Goal: Complete application form

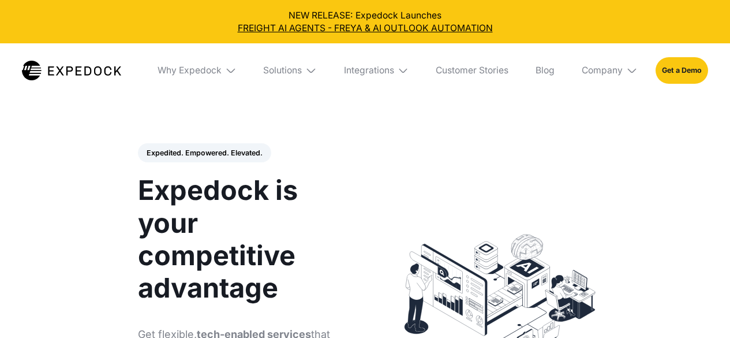
select select
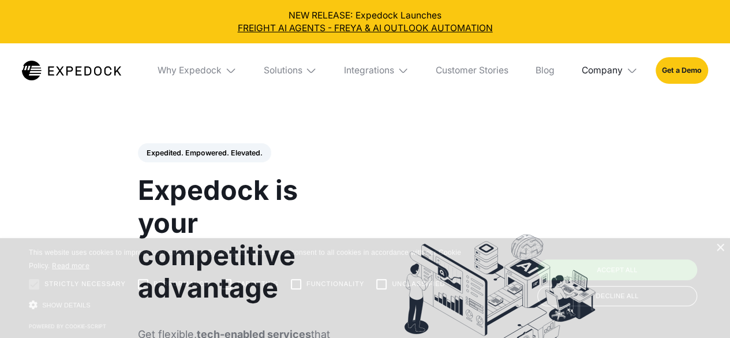
click at [615, 70] on div "Company" at bounding box center [602, 71] width 41 height 12
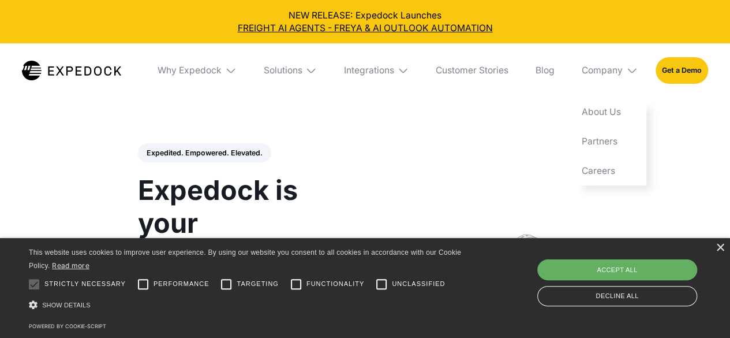
click at [660, 271] on div "Accept all" at bounding box center [617, 269] width 160 height 21
checkbox input "true"
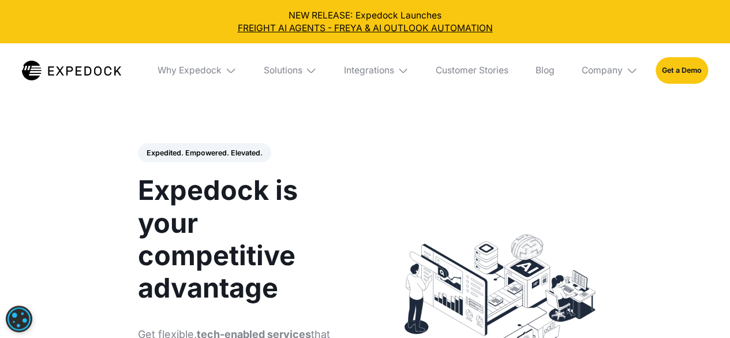
click at [400, 69] on img at bounding box center [404, 71] width 12 height 12
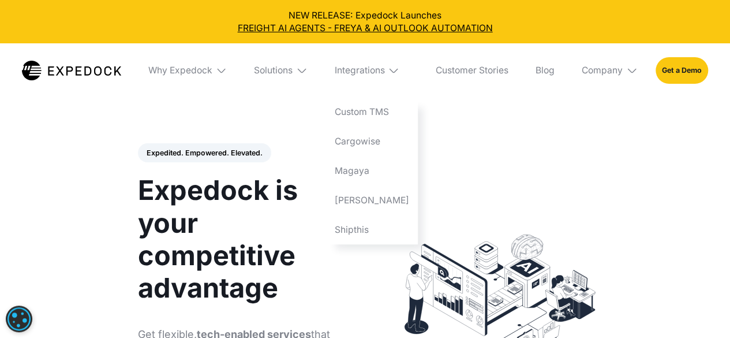
click at [300, 74] on div "Solutions" at bounding box center [281, 70] width 72 height 54
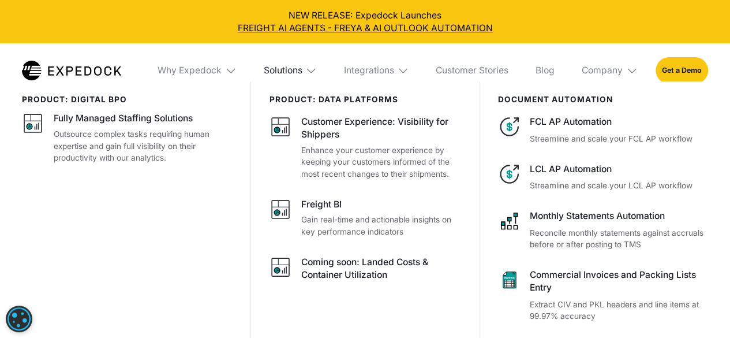
click at [299, 70] on div "Solutions" at bounding box center [282, 71] width 39 height 12
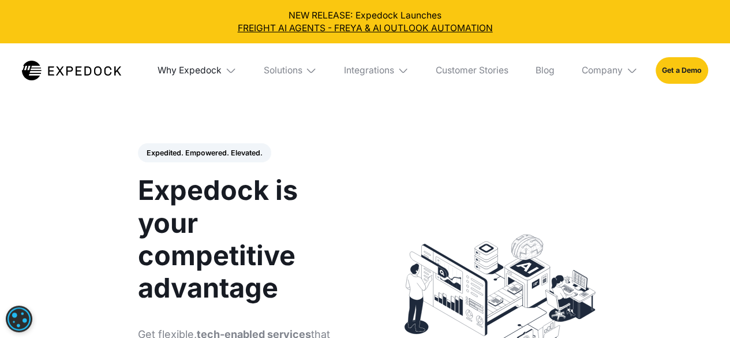
click at [200, 70] on div "Why Expedock" at bounding box center [190, 71] width 64 height 12
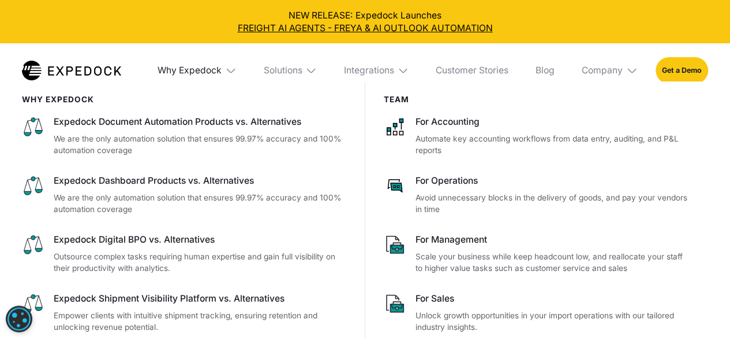
click at [200, 70] on div "Why Expedock" at bounding box center [190, 71] width 64 height 12
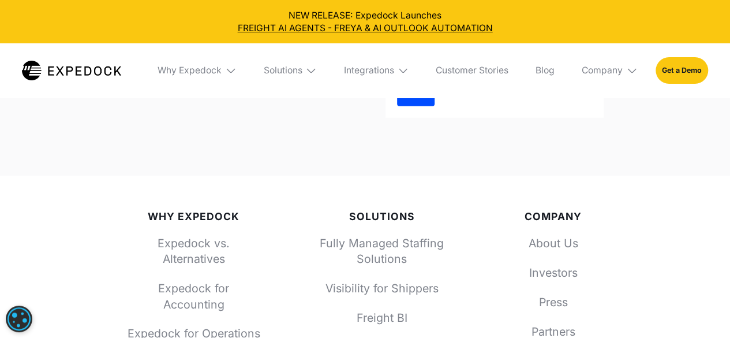
scroll to position [3958, 0]
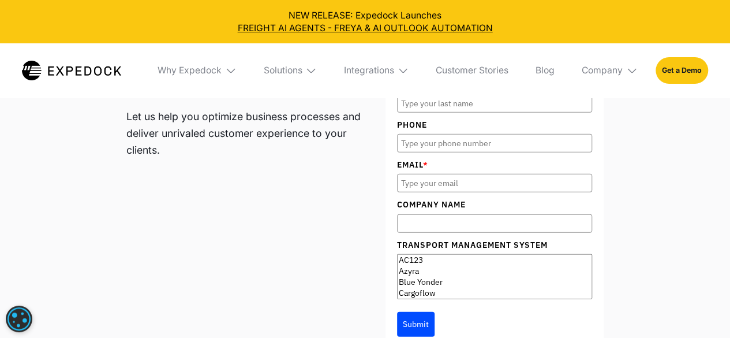
click at [445, 72] on input "First Name" at bounding box center [495, 63] width 196 height 18
type input "[PERSON_NAME]"
type input "2134601358"
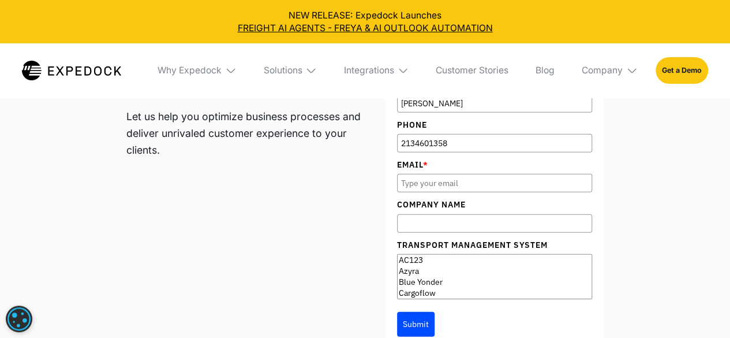
type input "[PERSON_NAME][EMAIL_ADDRESS][PERSON_NAME][DOMAIN_NAME]"
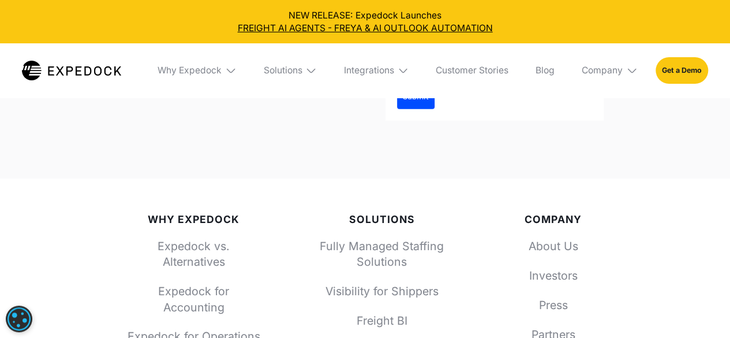
type input "[PERSON_NAME]"
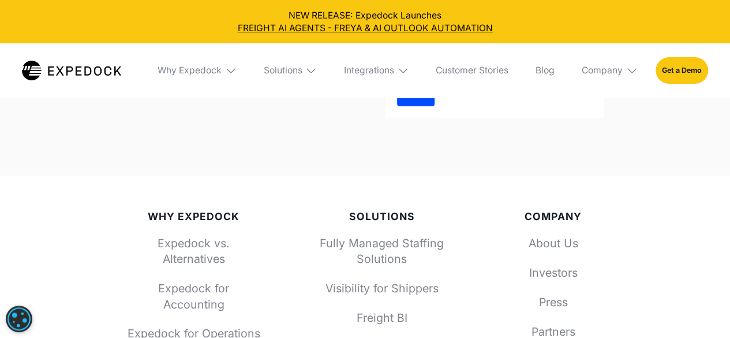
type input "Software Finder"
click at [436, 57] on option "Blue Yonder" at bounding box center [495, 51] width 194 height 11
click at [431, 68] on option "Cargoflow" at bounding box center [495, 62] width 194 height 11
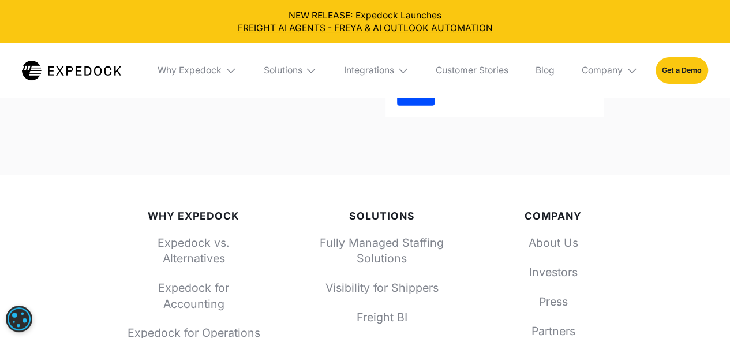
scroll to position [115, 0]
select select "Neo-6"
click at [427, 62] on option "Neo-6" at bounding box center [495, 56] width 194 height 11
click at [416, 105] on button "Submit" at bounding box center [416, 93] width 38 height 24
